Goal: Task Accomplishment & Management: Manage account settings

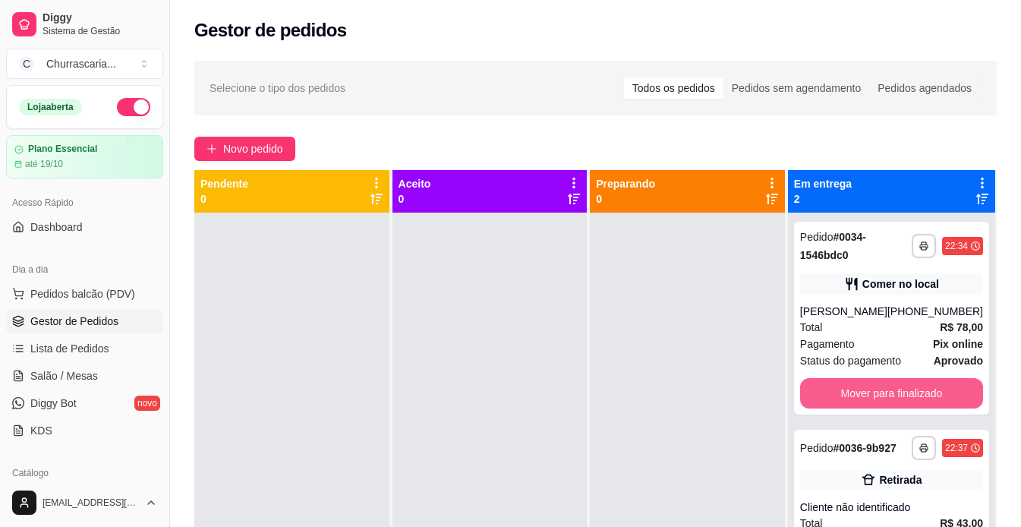
scroll to position [43, 0]
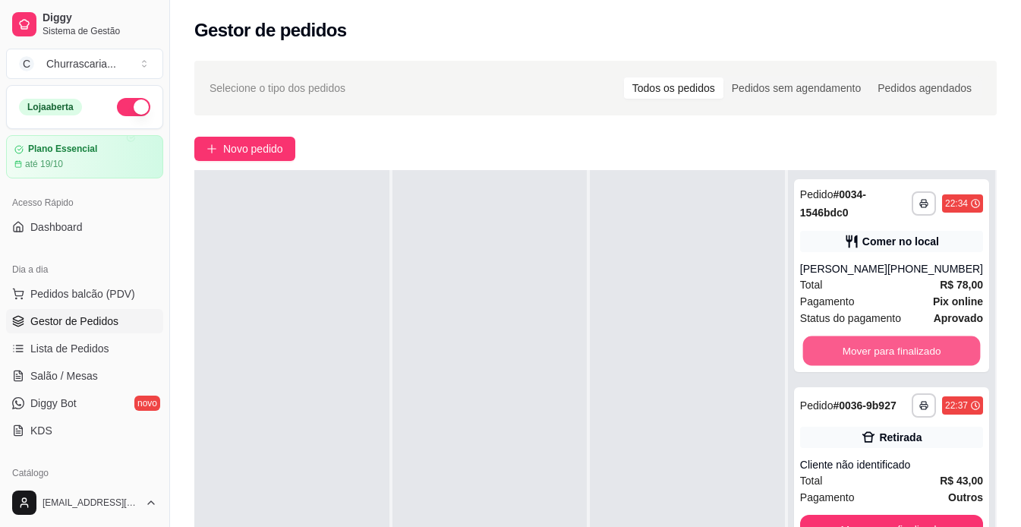
click at [915, 351] on button "Mover para finalizado" at bounding box center [891, 351] width 178 height 30
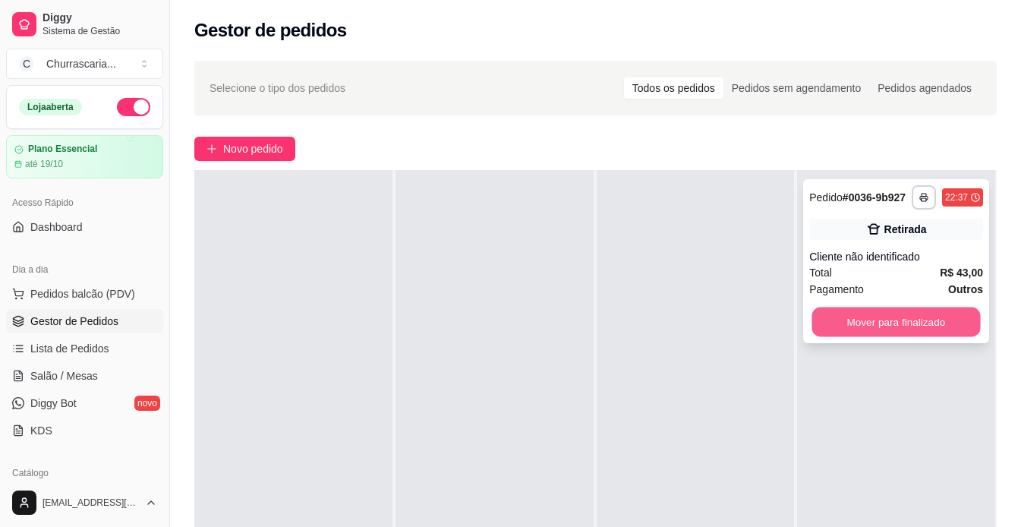
click at [916, 327] on button "Mover para finalizado" at bounding box center [896, 322] width 169 height 30
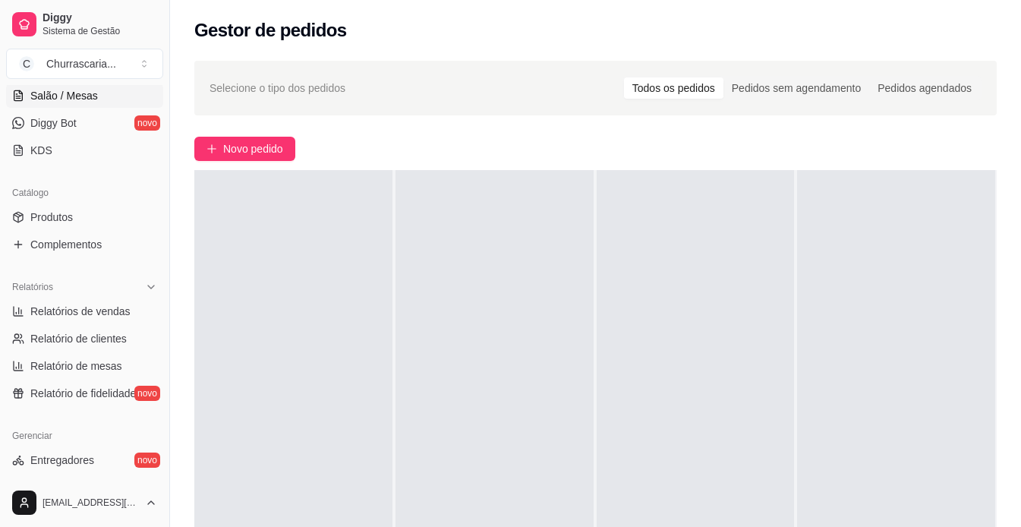
scroll to position [297, 0]
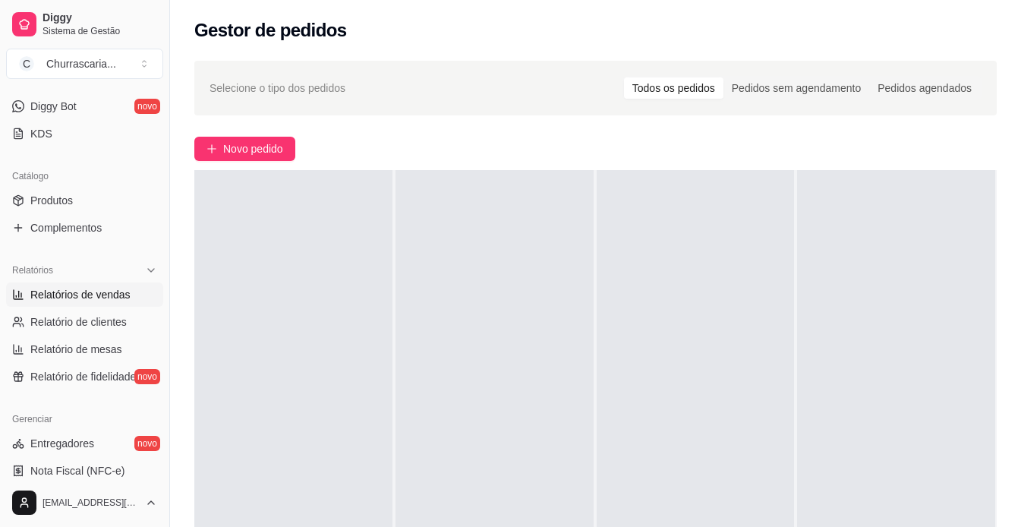
click at [119, 299] on span "Relatórios de vendas" at bounding box center [80, 294] width 100 height 15
select select "ALL"
select select "0"
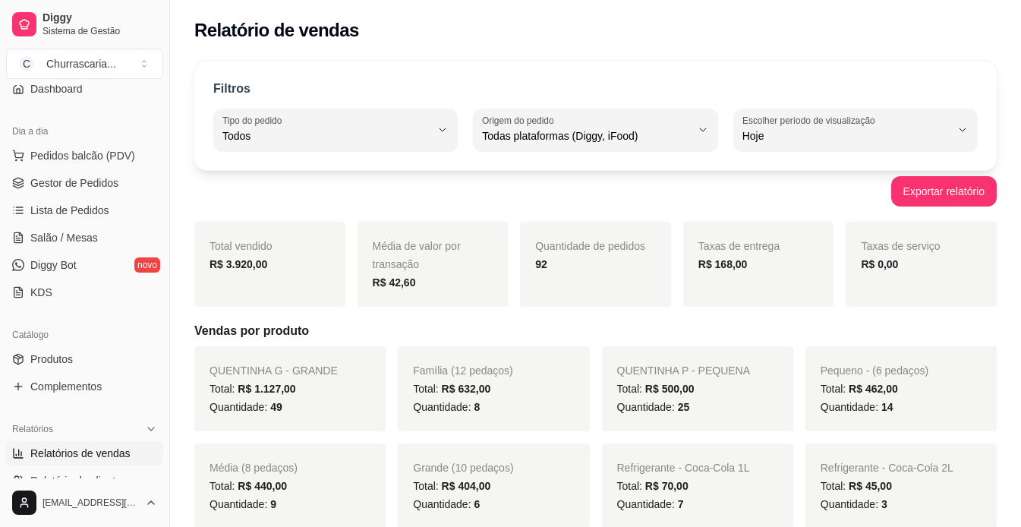
scroll to position [135, 0]
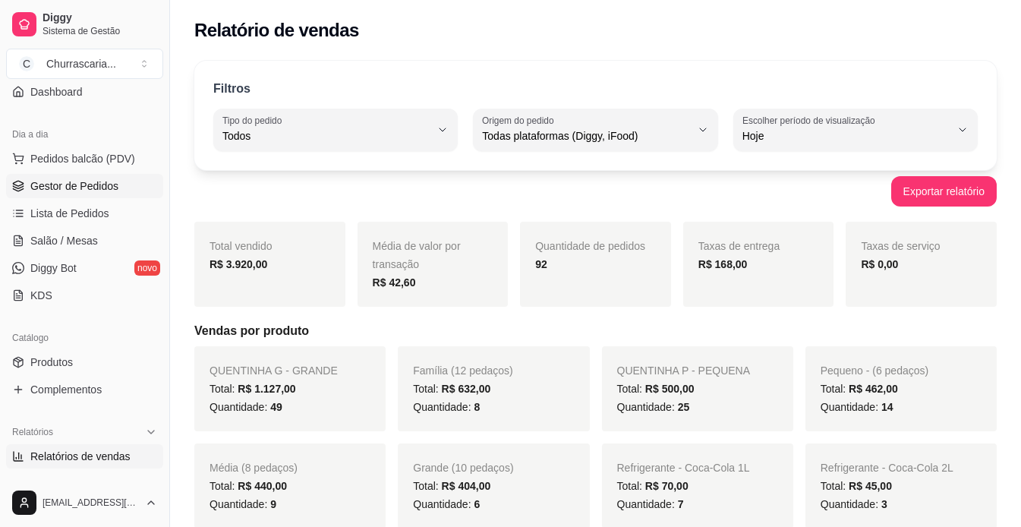
click at [109, 183] on span "Gestor de Pedidos" at bounding box center [74, 185] width 88 height 15
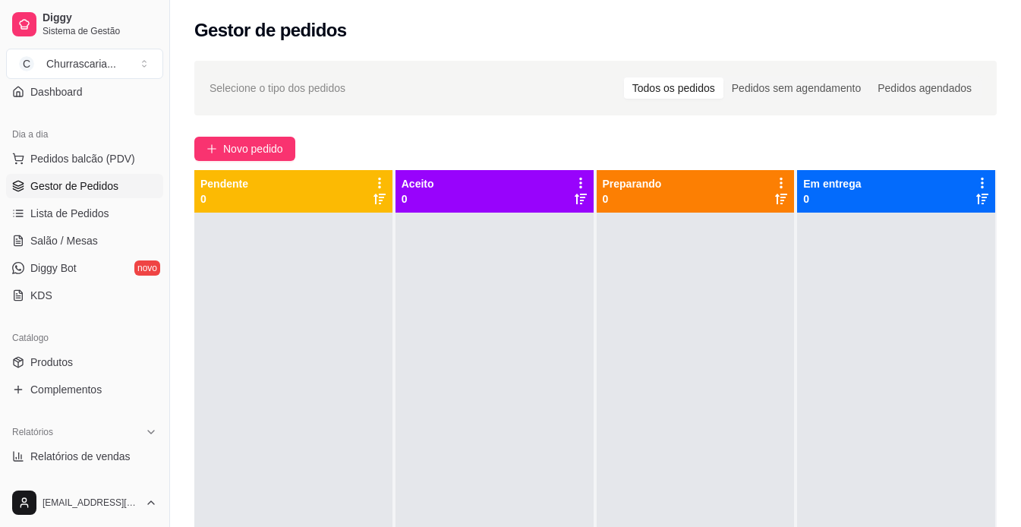
click at [105, 178] on link "Gestor de Pedidos" at bounding box center [84, 186] width 157 height 24
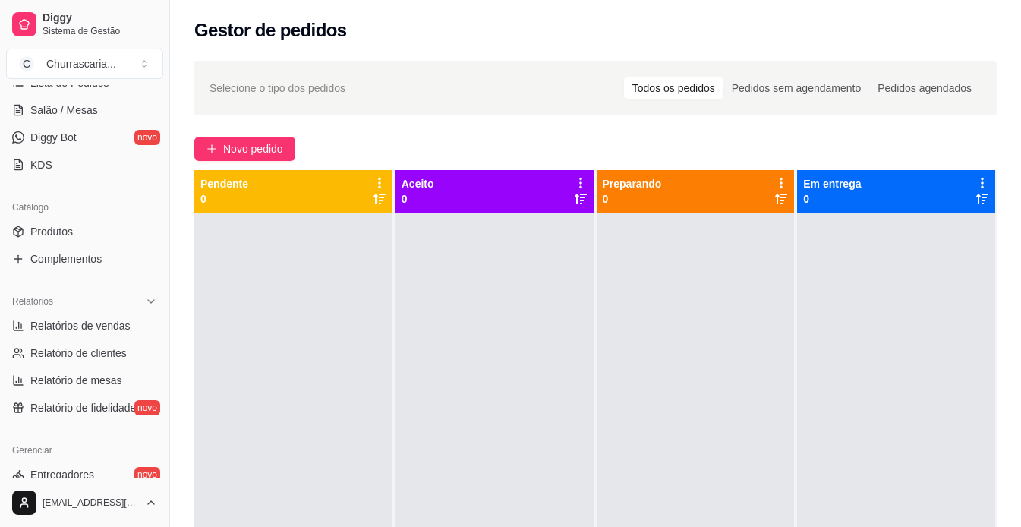
scroll to position [267, 0]
click at [112, 320] on span "Relatórios de vendas" at bounding box center [80, 324] width 100 height 15
select select "ALL"
select select "0"
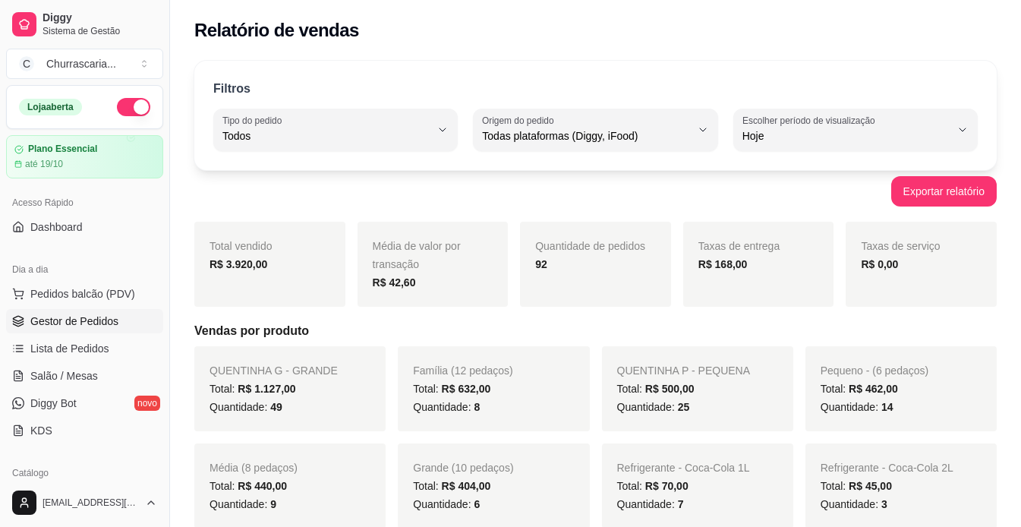
click at [110, 325] on span "Gestor de Pedidos" at bounding box center [74, 321] width 88 height 15
